Goal: Information Seeking & Learning: Find specific fact

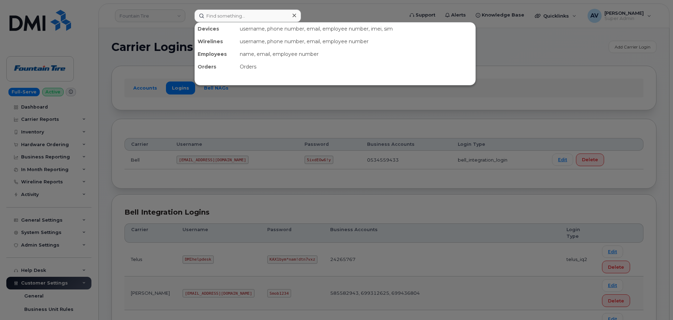
scroll to position [141, 0]
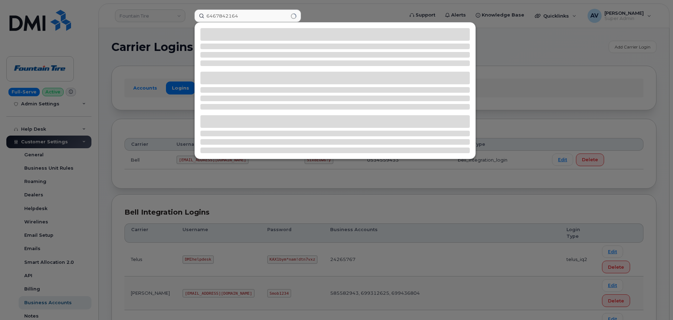
type input "6467842164"
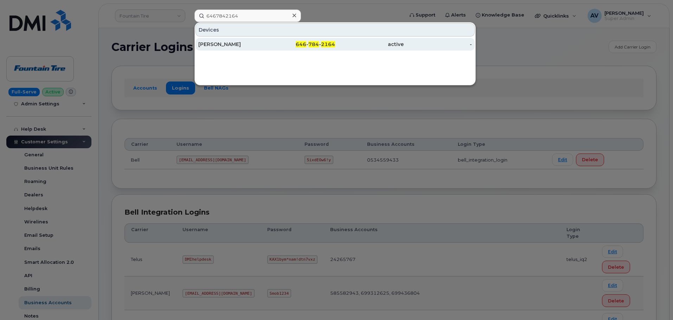
click at [255, 46] on div "Juan Santana" at bounding box center [232, 44] width 69 height 7
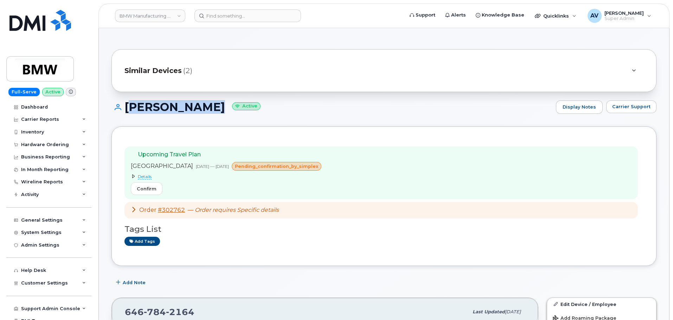
drag, startPoint x: 126, startPoint y: 104, endPoint x: 204, endPoint y: 112, distance: 78.1
click at [204, 112] on h1 "Juan Santana Active" at bounding box center [331, 107] width 441 height 12
copy h1 "Juan Santana"
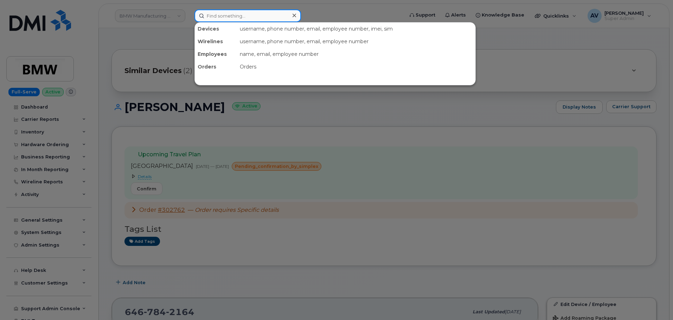
click at [245, 14] on input at bounding box center [247, 15] width 107 height 13
paste input "304) 410-8106"
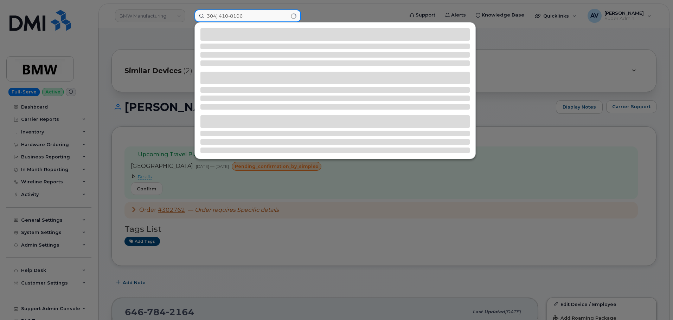
type input "304) 410-8106"
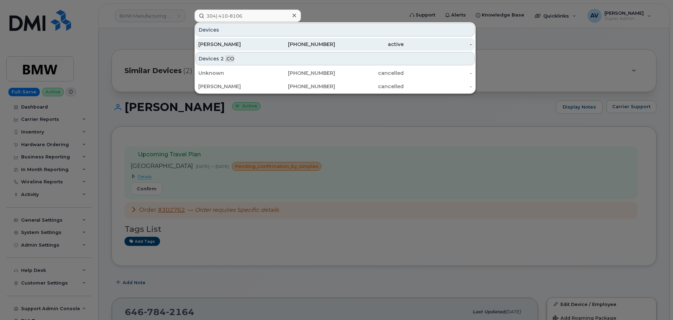
click at [276, 44] on div "[PHONE_NUMBER]" at bounding box center [301, 44] width 69 height 7
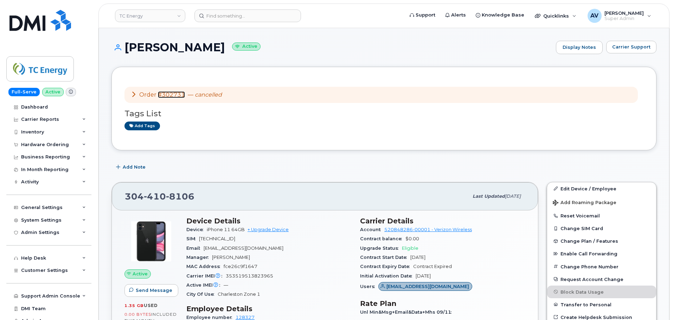
click at [175, 95] on link "#302731" at bounding box center [171, 94] width 27 height 7
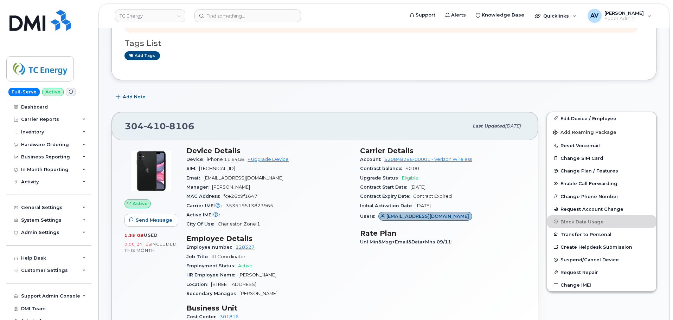
scroll to position [105, 0]
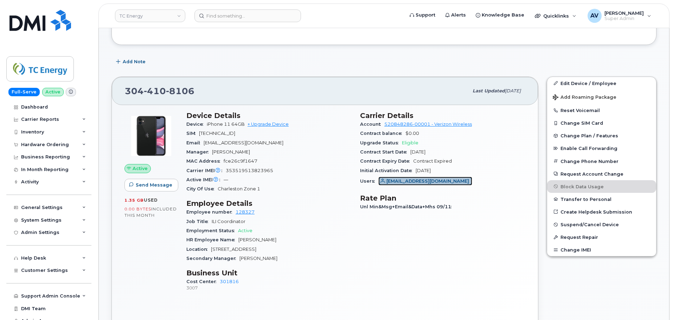
click at [416, 180] on span "[EMAIL_ADDRESS][DOMAIN_NAME]" at bounding box center [427, 181] width 83 height 7
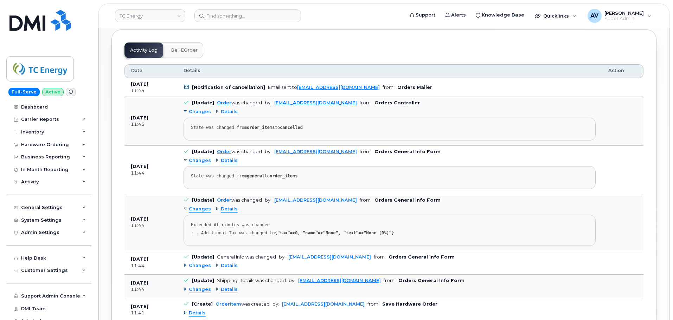
scroll to position [418, 0]
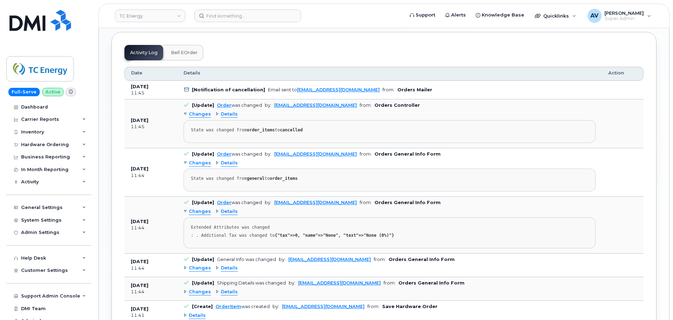
click at [224, 208] on span "Details" at bounding box center [229, 211] width 17 height 7
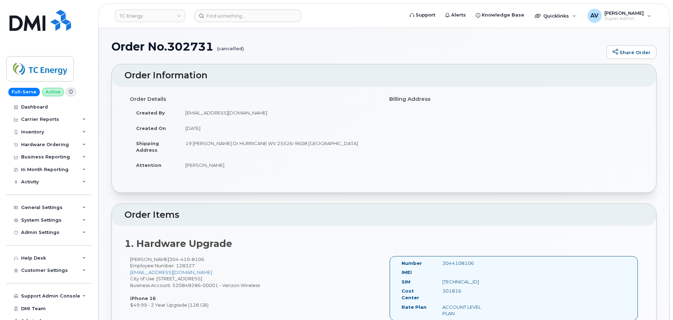
scroll to position [0, 0]
drag, startPoint x: 250, startPoint y: 51, endPoint x: 130, endPoint y: 52, distance: 120.6
click at [130, 52] on h1 "Order No.302731 (cancelled)" at bounding box center [357, 47] width 492 height 12
drag, startPoint x: 107, startPoint y: 48, endPoint x: 244, endPoint y: 49, distance: 137.1
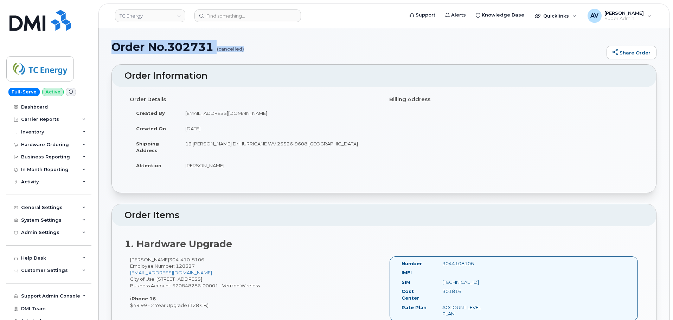
copy h1 "Order No.302731 (cancelled)"
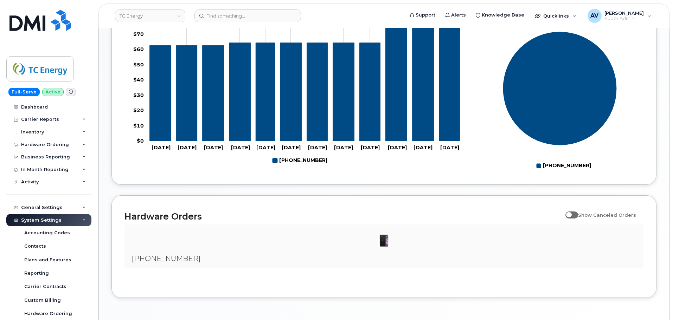
scroll to position [271, 0]
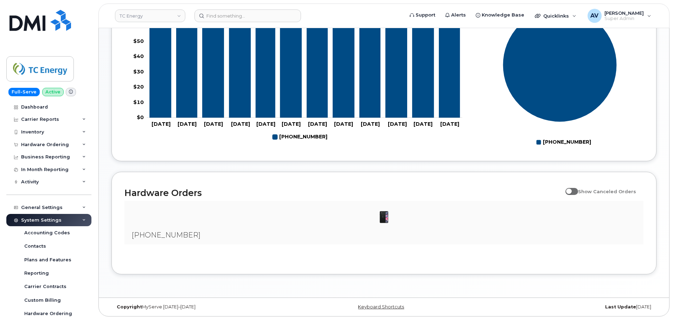
click at [577, 191] on span at bounding box center [571, 191] width 13 height 7
click at [571, 191] on input "Show Canceled Orders" at bounding box center [568, 188] width 6 height 6
click at [574, 195] on span at bounding box center [571, 191] width 13 height 7
click at [571, 191] on input "Show Canceled Orders" at bounding box center [568, 188] width 6 height 6
checkbox input "false"
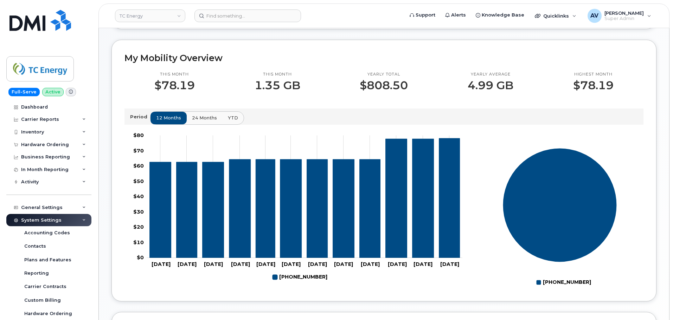
scroll to position [131, 0]
click at [229, 116] on span "YTD" at bounding box center [233, 118] width 10 height 7
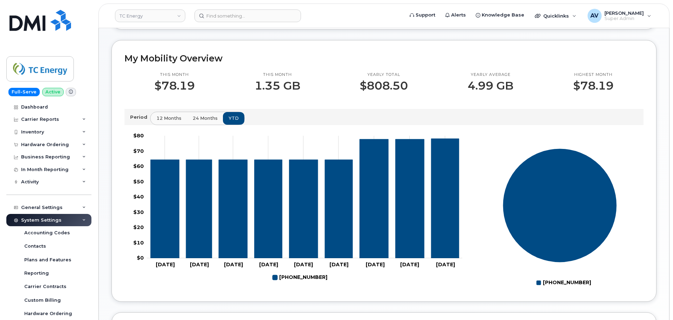
click at [166, 121] on span "12 months" at bounding box center [168, 118] width 25 height 7
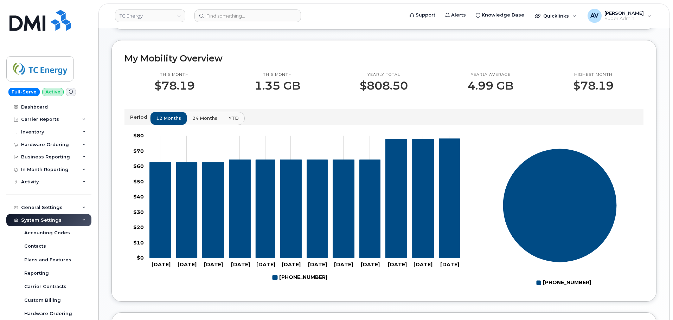
click at [204, 115] on span "24 months" at bounding box center [204, 118] width 25 height 7
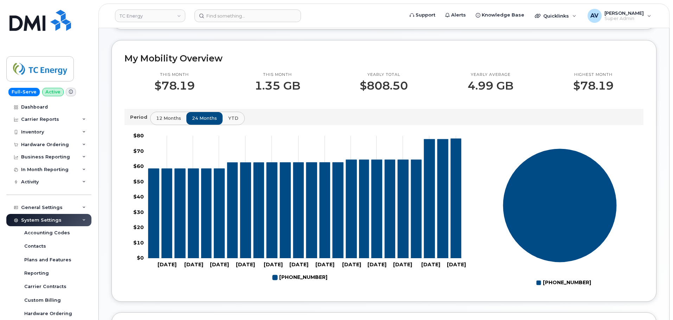
click at [229, 120] on span "YTD" at bounding box center [233, 118] width 10 height 7
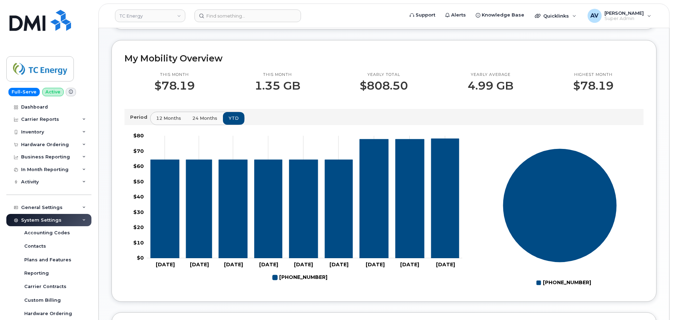
click at [204, 117] on span "24 months" at bounding box center [204, 118] width 25 height 7
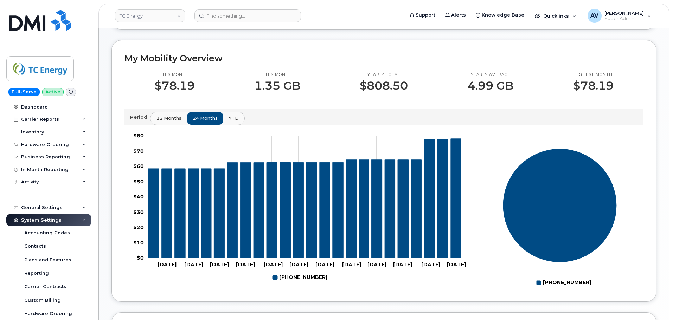
click at [170, 119] on span "12 months" at bounding box center [168, 118] width 25 height 7
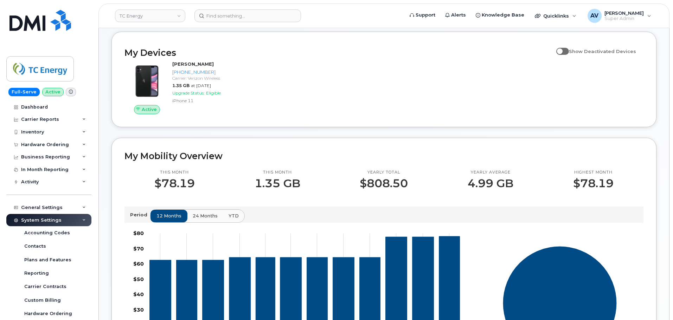
scroll to position [0, 0]
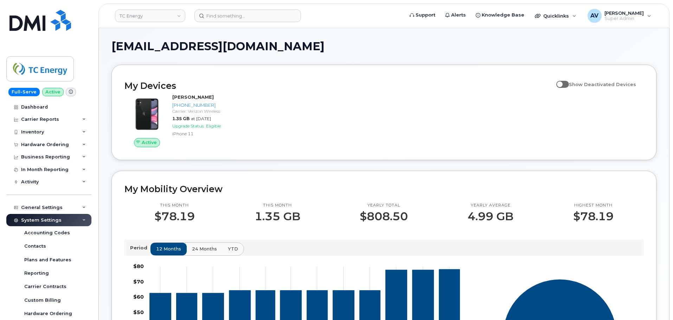
click at [566, 86] on span at bounding box center [562, 84] width 13 height 7
click at [562, 83] on input "Show Deactivated Devices" at bounding box center [559, 81] width 6 height 6
click at [566, 86] on span at bounding box center [562, 84] width 13 height 7
click at [562, 83] on input "Show Deactivated Devices" at bounding box center [559, 81] width 6 height 6
checkbox input "false"
